Goal: Transaction & Acquisition: Purchase product/service

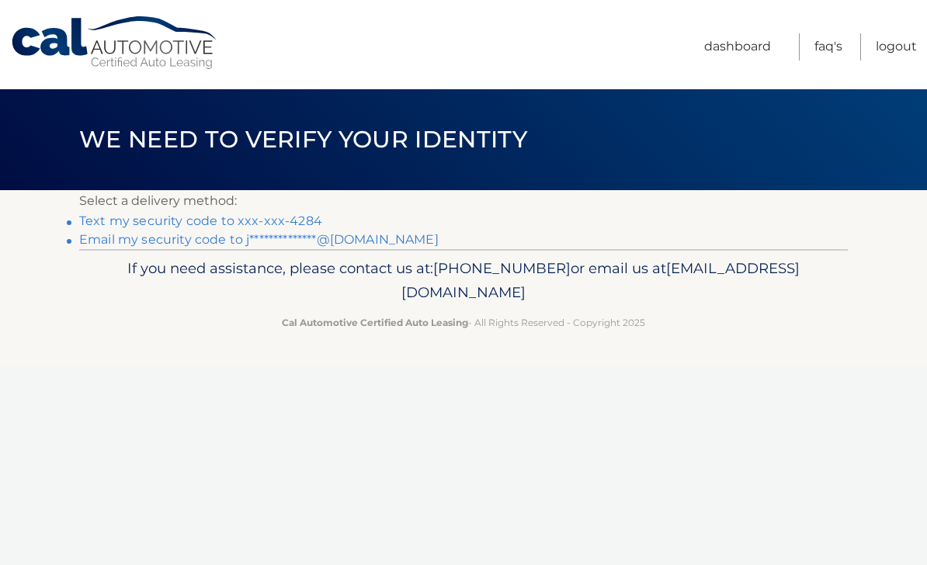
click at [258, 215] on link "Text my security code to xxx-xxx-4284" at bounding box center [200, 220] width 243 height 15
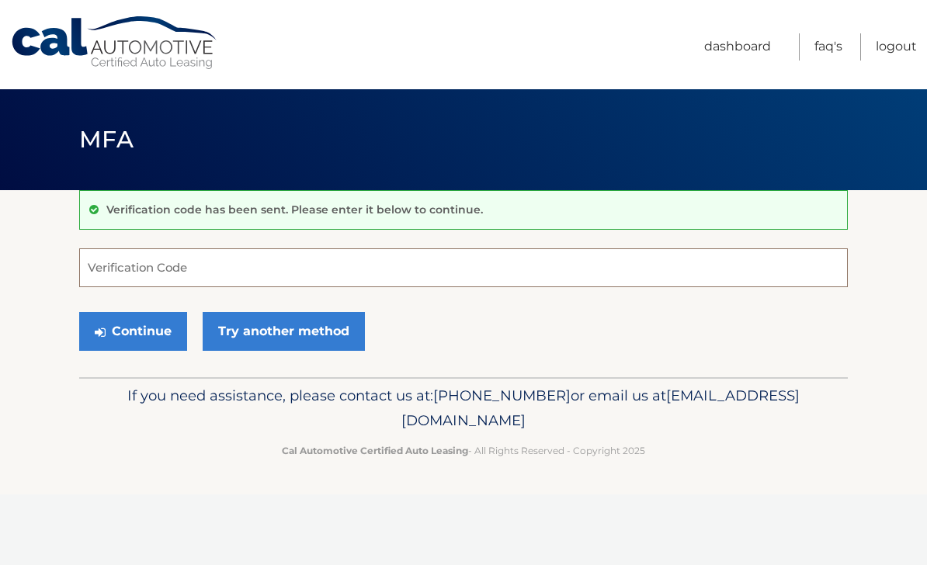
click at [237, 259] on input "Verification Code" at bounding box center [463, 267] width 768 height 39
click at [329, 271] on input "Verification Code" at bounding box center [463, 267] width 768 height 39
type input "626306"
click at [79, 312] on button "Continue" at bounding box center [133, 331] width 108 height 39
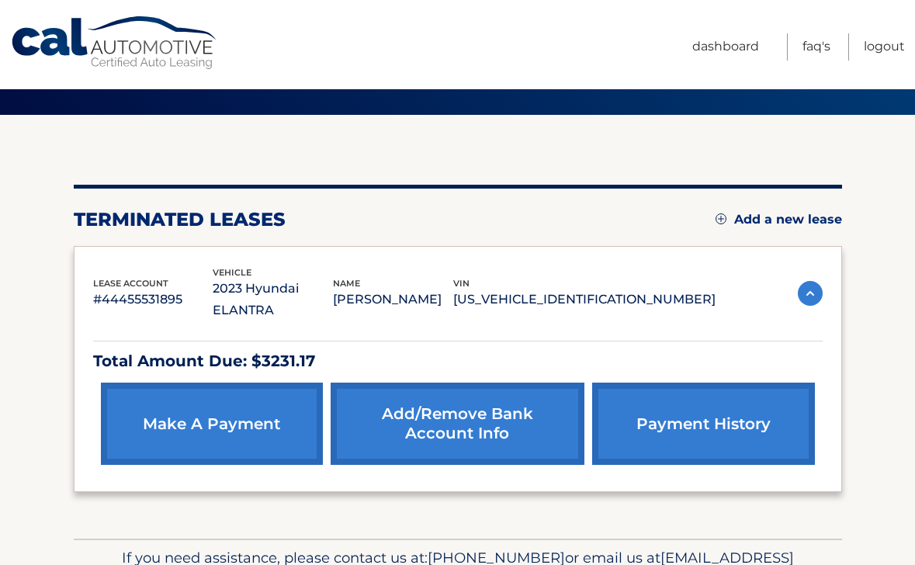
scroll to position [145, 0]
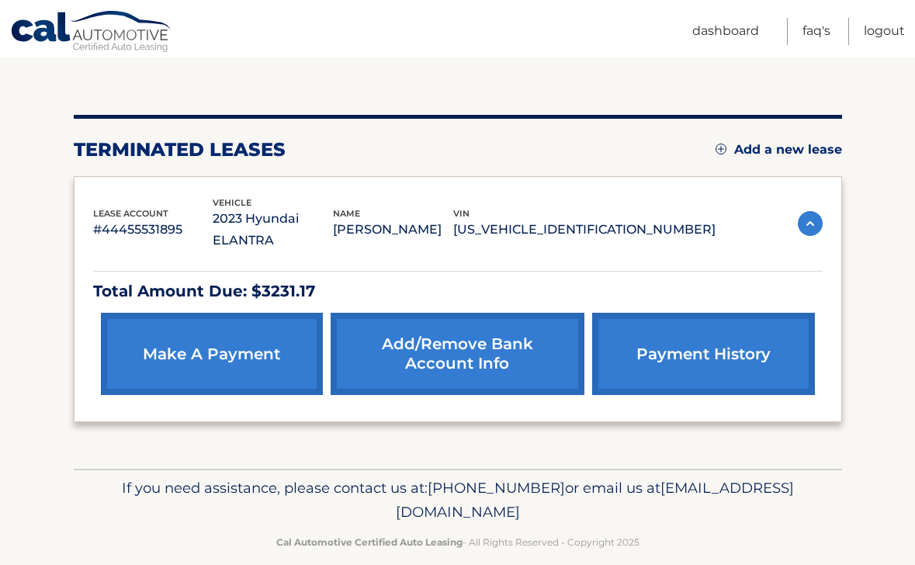
click at [251, 361] on link "make a payment" at bounding box center [212, 354] width 222 height 82
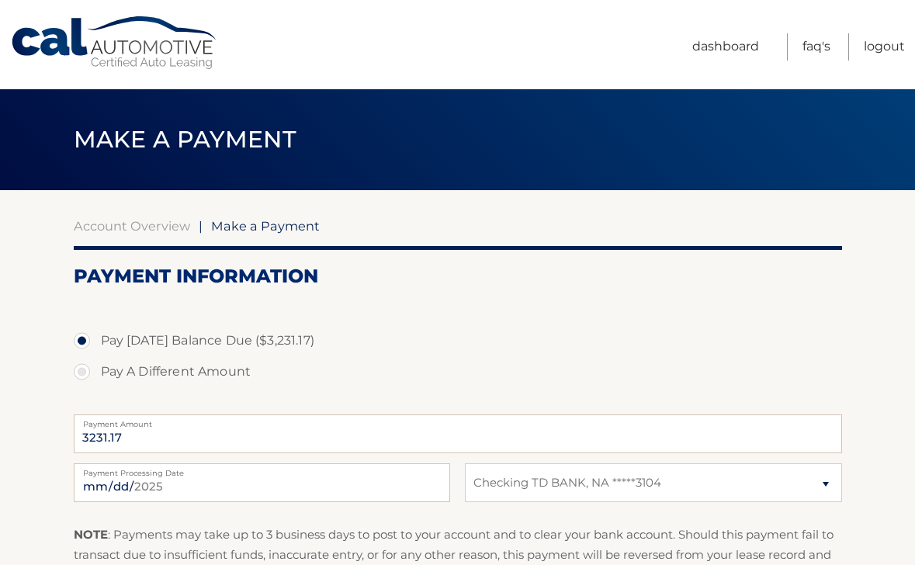
select select "MzdjYWEzMTUtYjZhNy00OTVkLWI3NTYtY2FjNTY4Mjg4Yjg4"
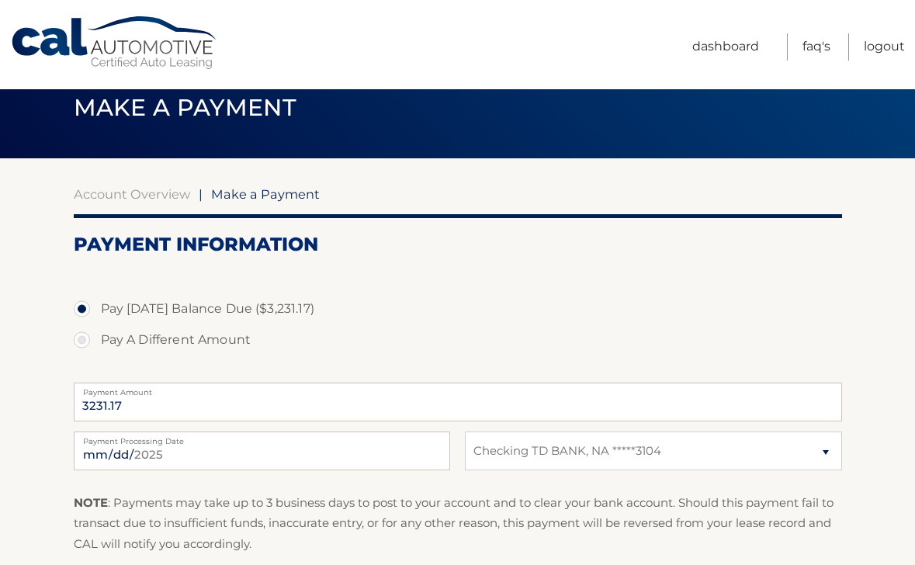
scroll to position [213, 0]
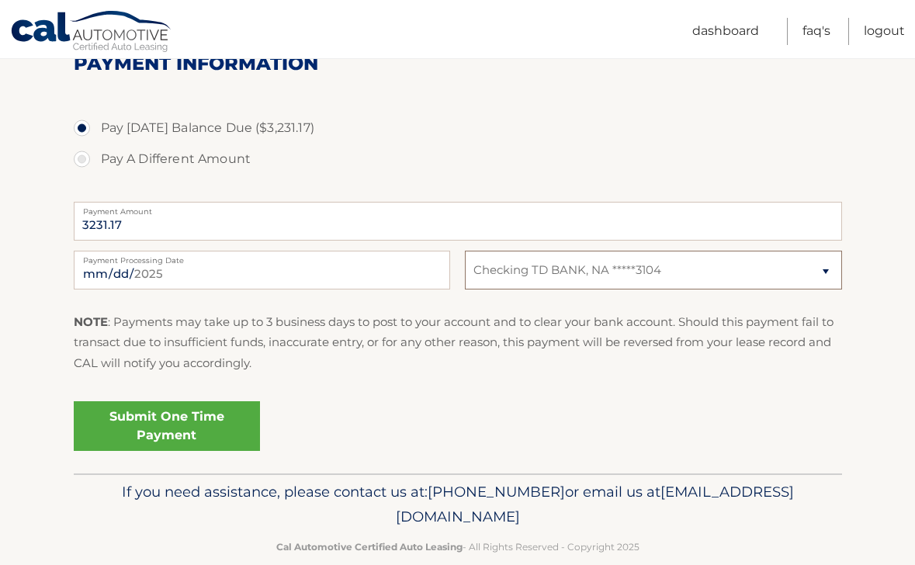
click at [529, 269] on select "Select Bank Account Checking TD BANK, NA *****3104" at bounding box center [653, 270] width 376 height 39
click at [154, 158] on label "Pay A Different Amount" at bounding box center [458, 159] width 768 height 31
click at [95, 158] on input "Pay A Different Amount" at bounding box center [88, 156] width 16 height 25
radio input "true"
click at [156, 126] on label "Pay Today's Balance Due ($3,231.17)" at bounding box center [458, 128] width 768 height 31
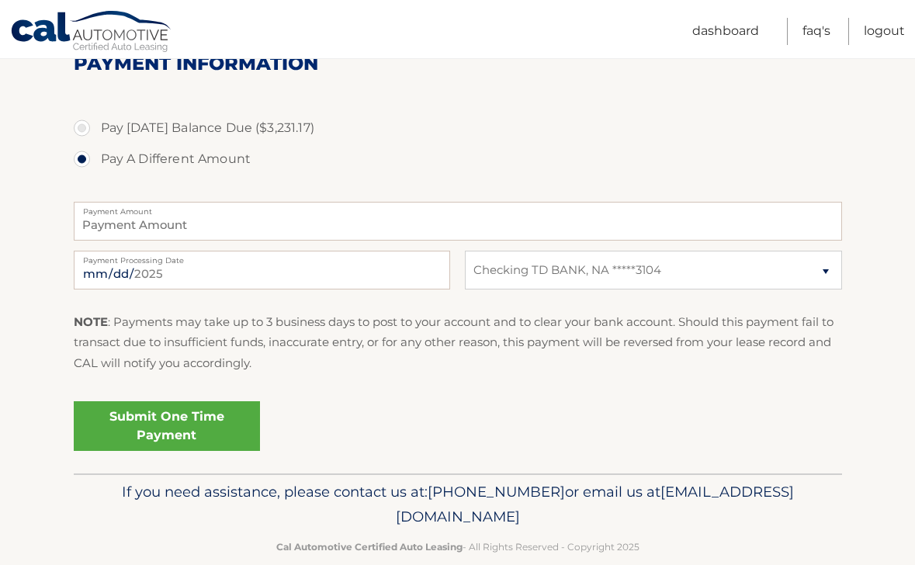
click at [95, 126] on input "Pay Today's Balance Due ($3,231.17)" at bounding box center [88, 125] width 16 height 25
radio input "true"
type input "3231.17"
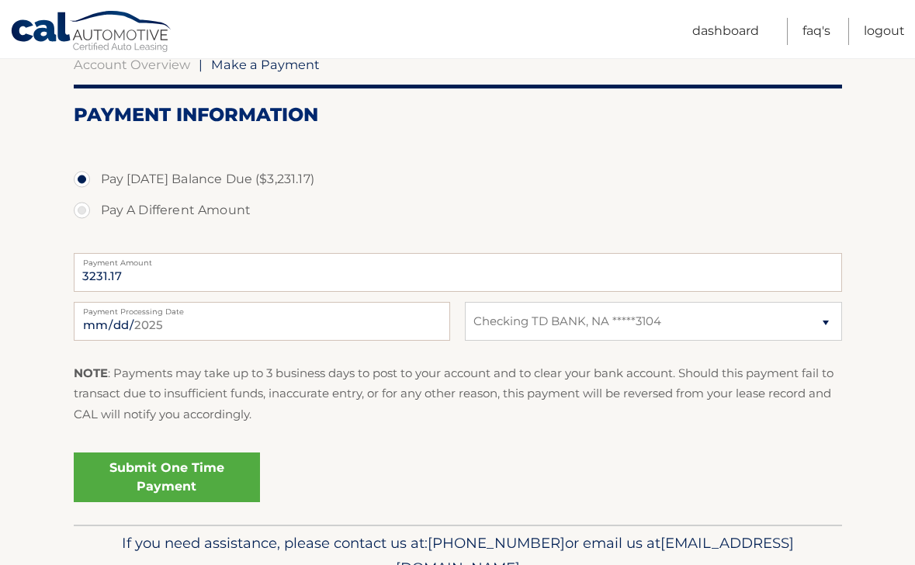
scroll to position [203, 0]
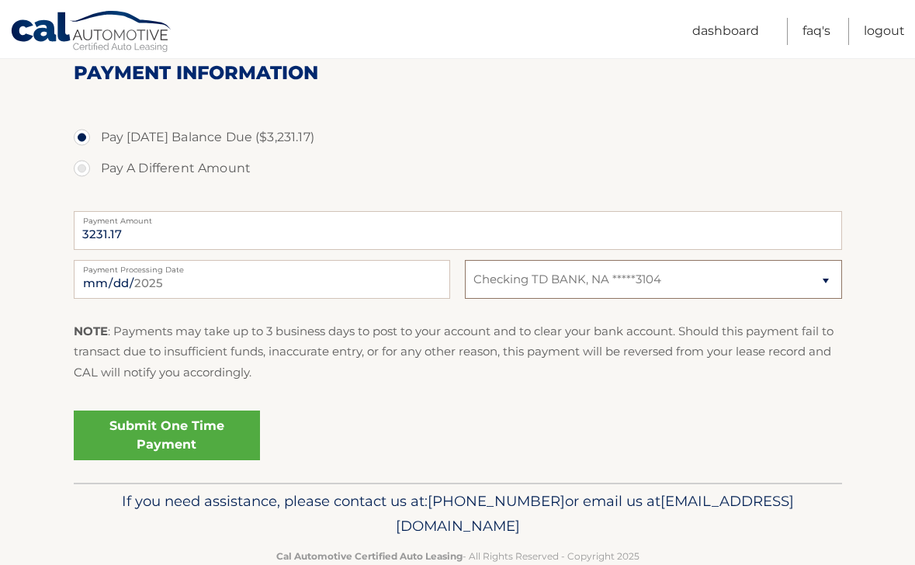
click at [528, 282] on select "Select Bank Account Checking TD BANK, NA *****3104" at bounding box center [653, 279] width 376 height 39
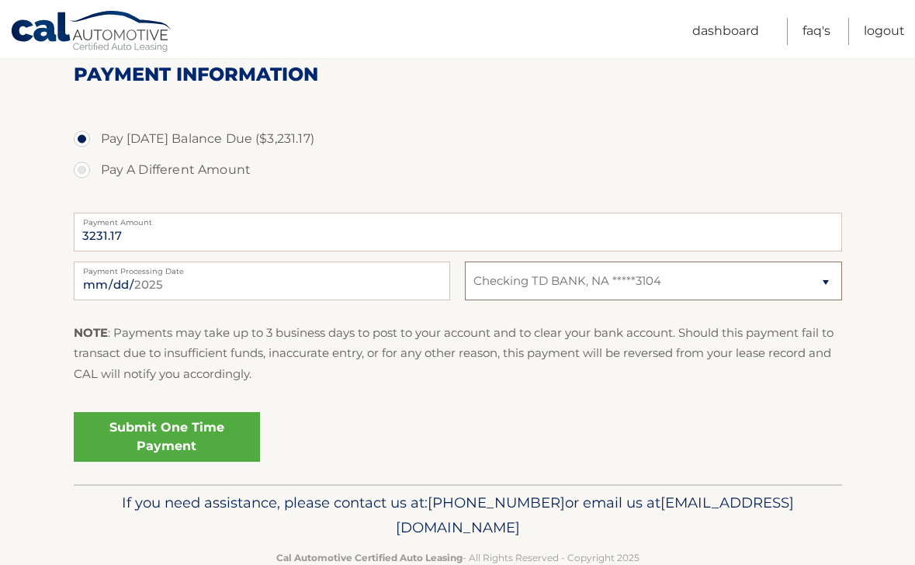
scroll to position [0, 0]
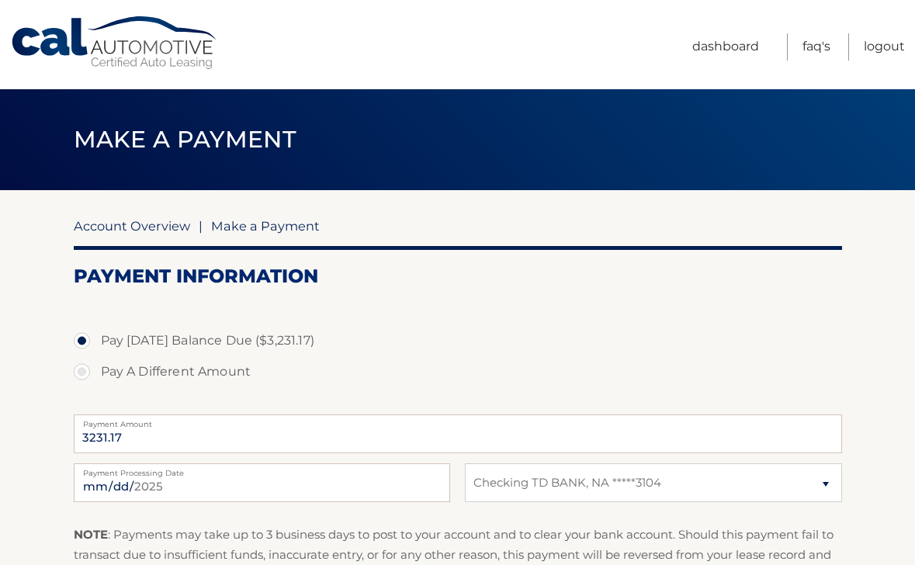
click at [160, 222] on link "Account Overview" at bounding box center [132, 226] width 116 height 16
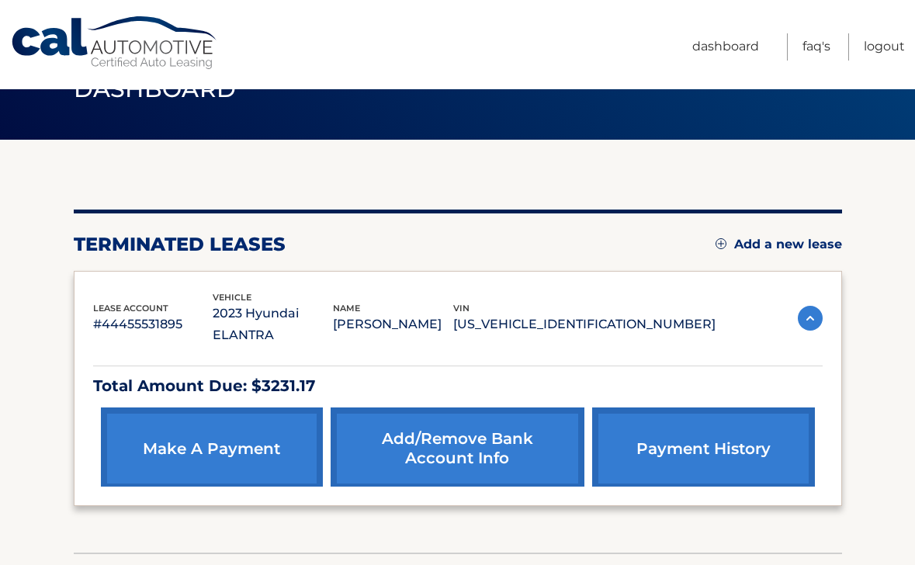
scroll to position [141, 0]
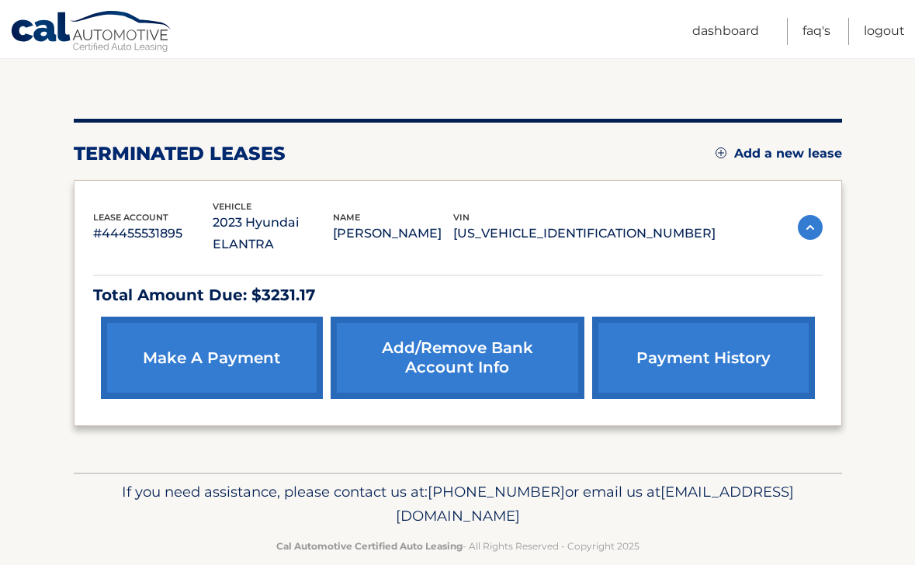
click at [493, 334] on link "Add/Remove bank account info" at bounding box center [458, 358] width 254 height 82
click at [669, 345] on link "payment history" at bounding box center [703, 358] width 222 height 82
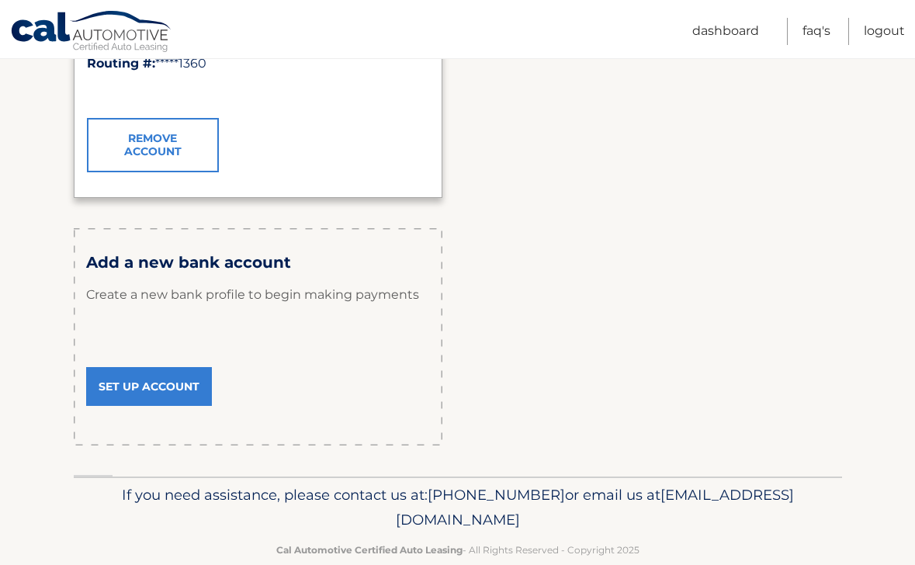
scroll to position [420, 0]
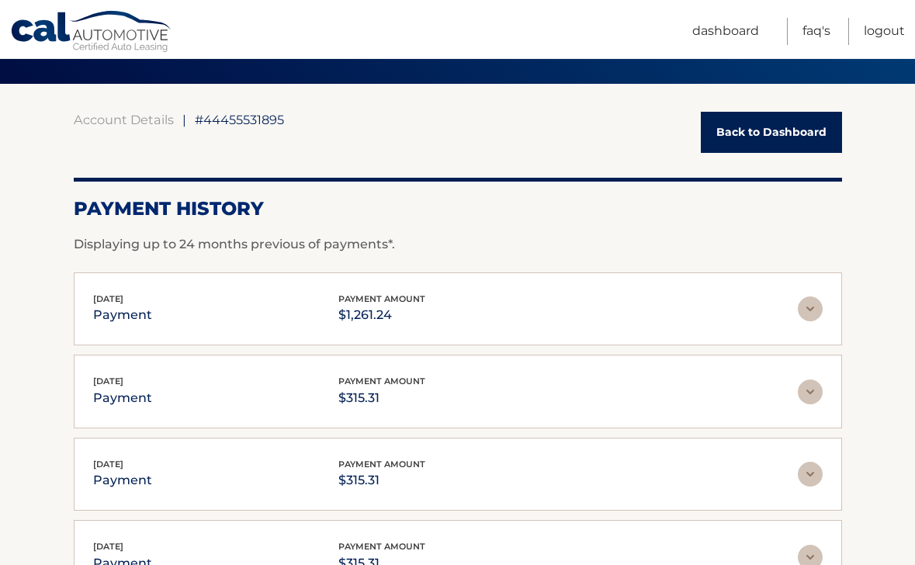
scroll to position [277, 0]
